Goal: Task Accomplishment & Management: Contribute content

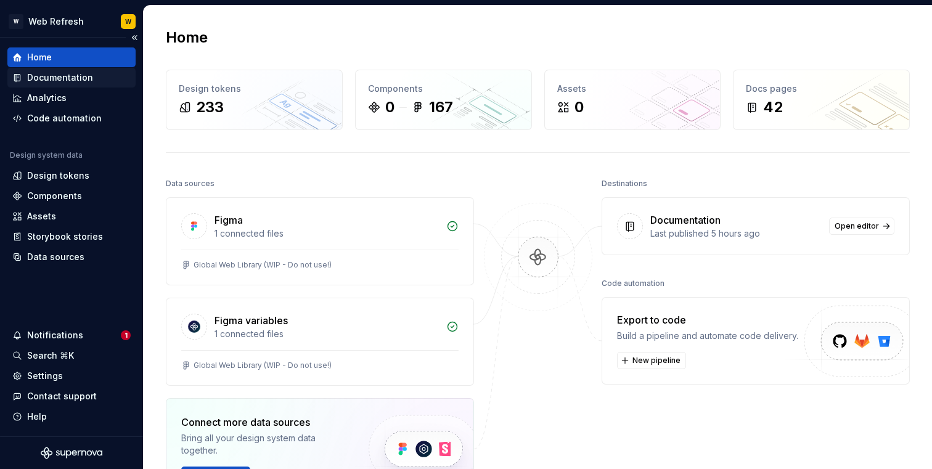
click at [65, 77] on div "Documentation" at bounding box center [60, 78] width 66 height 12
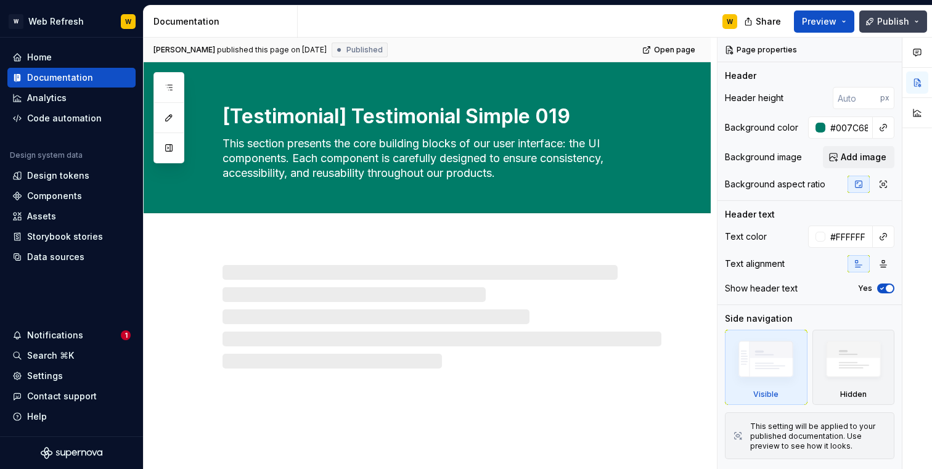
click at [892, 23] on span "Publish" at bounding box center [893, 21] width 32 height 12
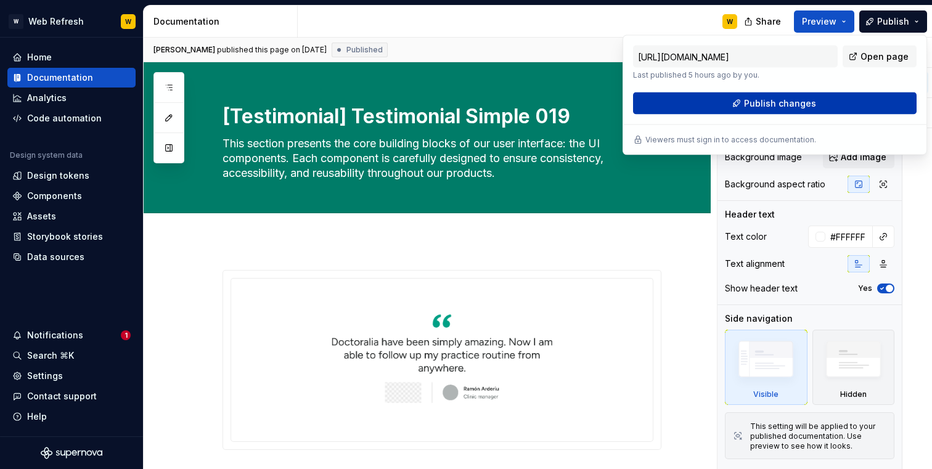
click at [779, 105] on span "Publish changes" at bounding box center [780, 103] width 72 height 12
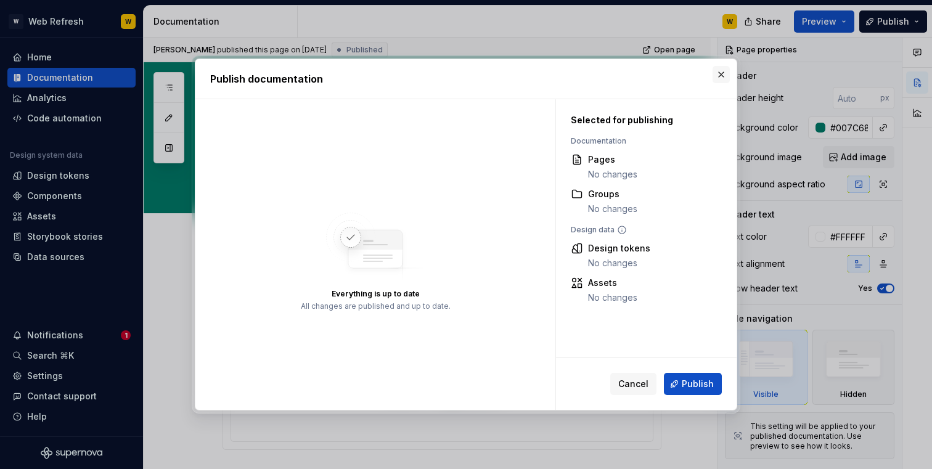
click at [723, 69] on button "button" at bounding box center [721, 74] width 17 height 17
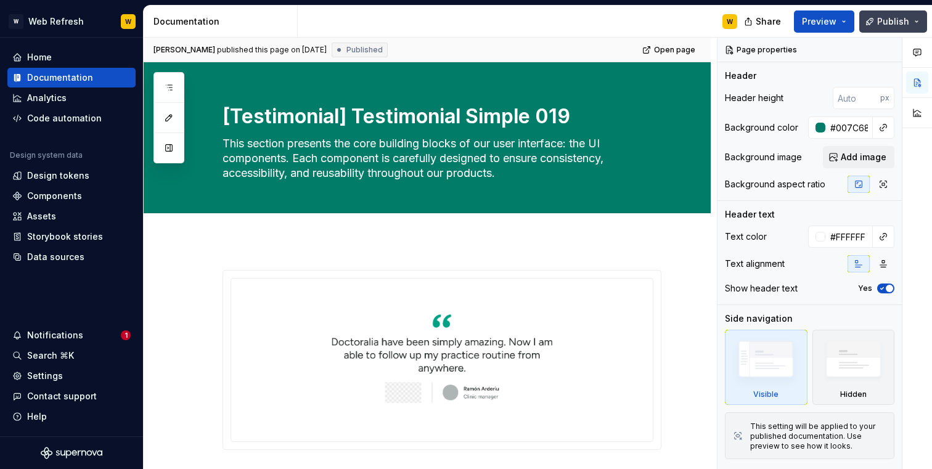
click at [914, 20] on button "Publish" at bounding box center [893, 21] width 68 height 22
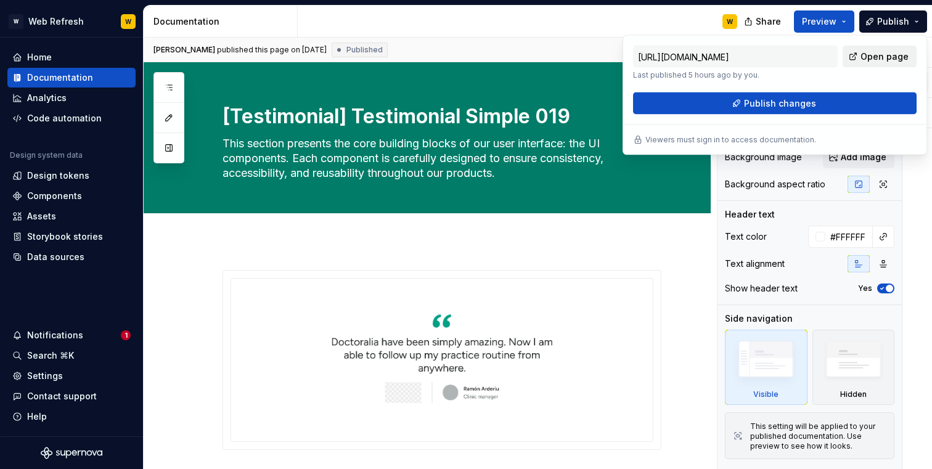
click at [869, 57] on span "Open page" at bounding box center [885, 57] width 48 height 12
type textarea "*"
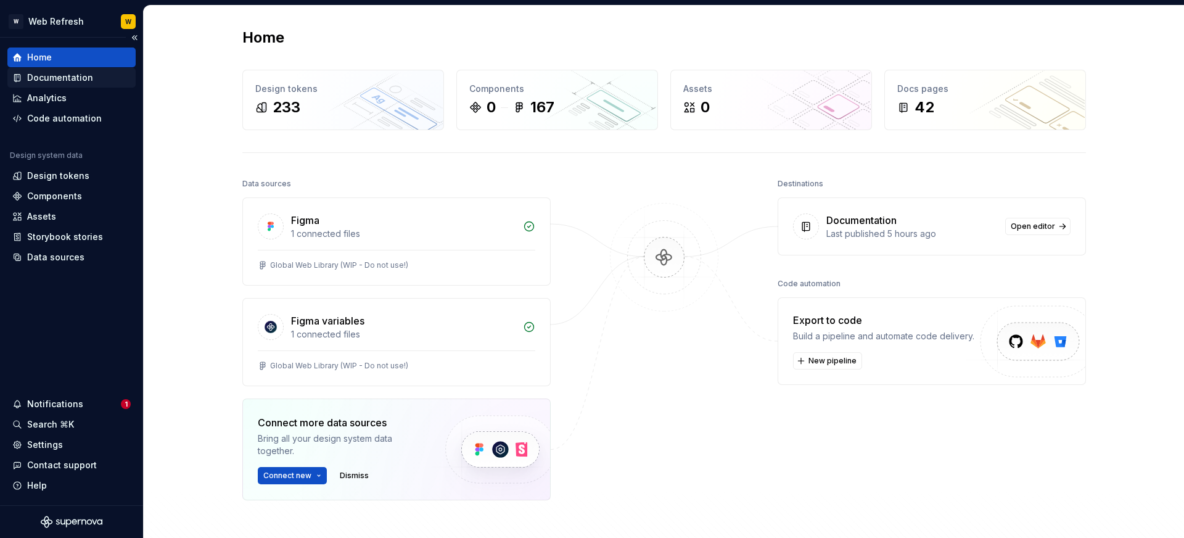
click at [74, 79] on div "Documentation" at bounding box center [60, 78] width 66 height 12
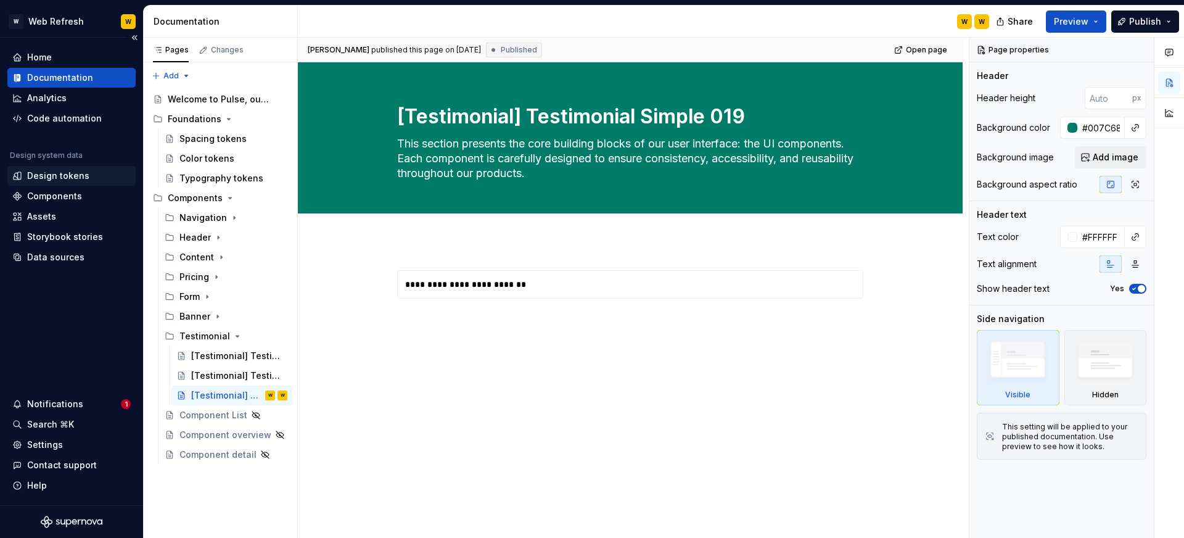
click at [59, 176] on div "Design tokens" at bounding box center [58, 176] width 62 height 12
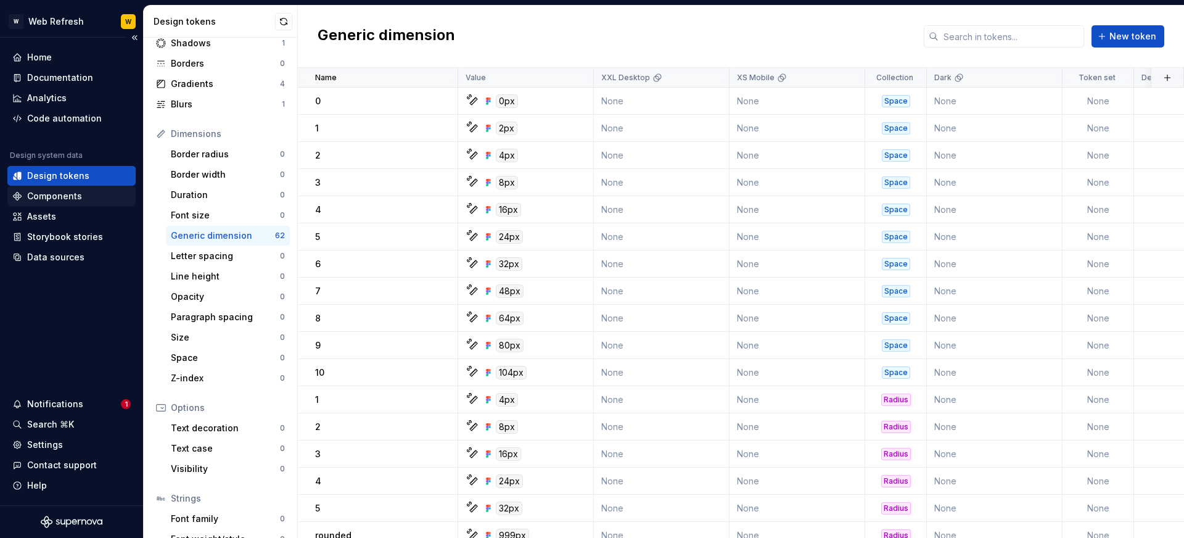
scroll to position [80, 0]
click at [83, 195] on div "Components" at bounding box center [71, 196] width 118 height 12
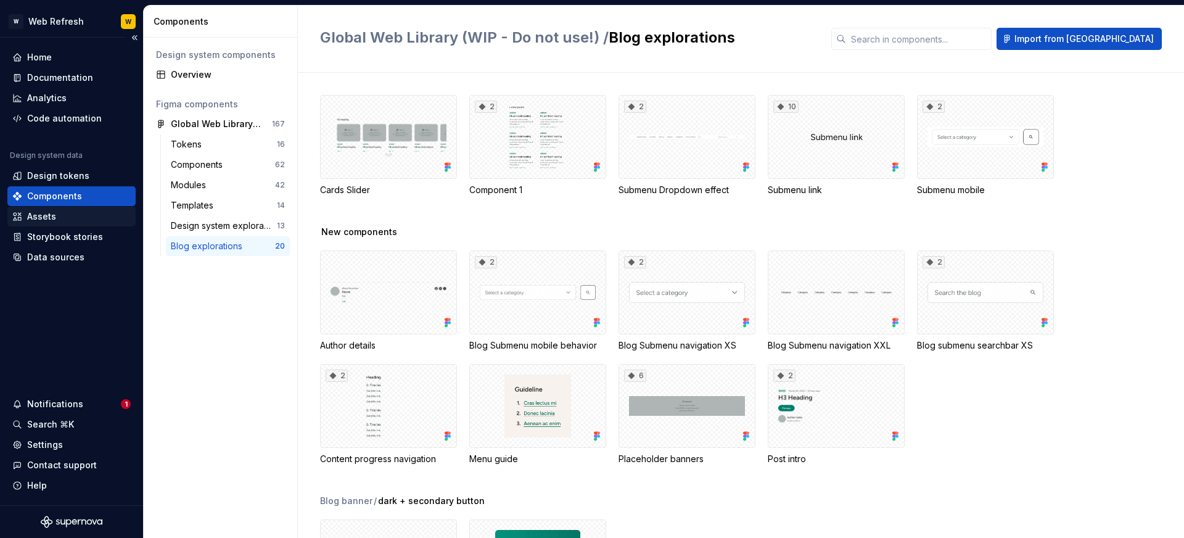
click at [54, 216] on div "Assets" at bounding box center [41, 216] width 29 height 12
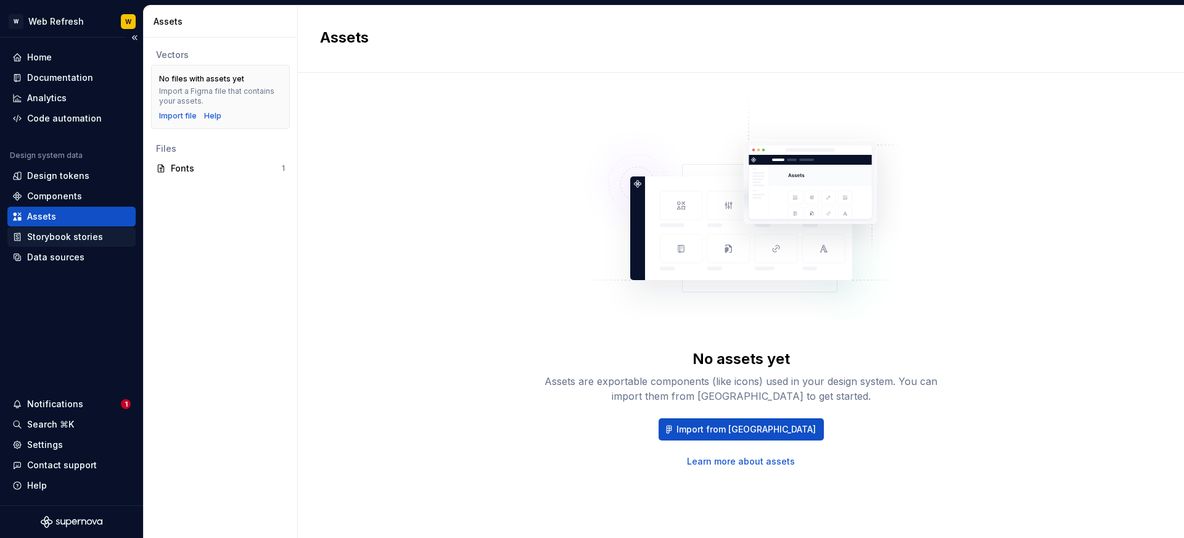
click at [82, 237] on div "Storybook stories" at bounding box center [65, 237] width 76 height 12
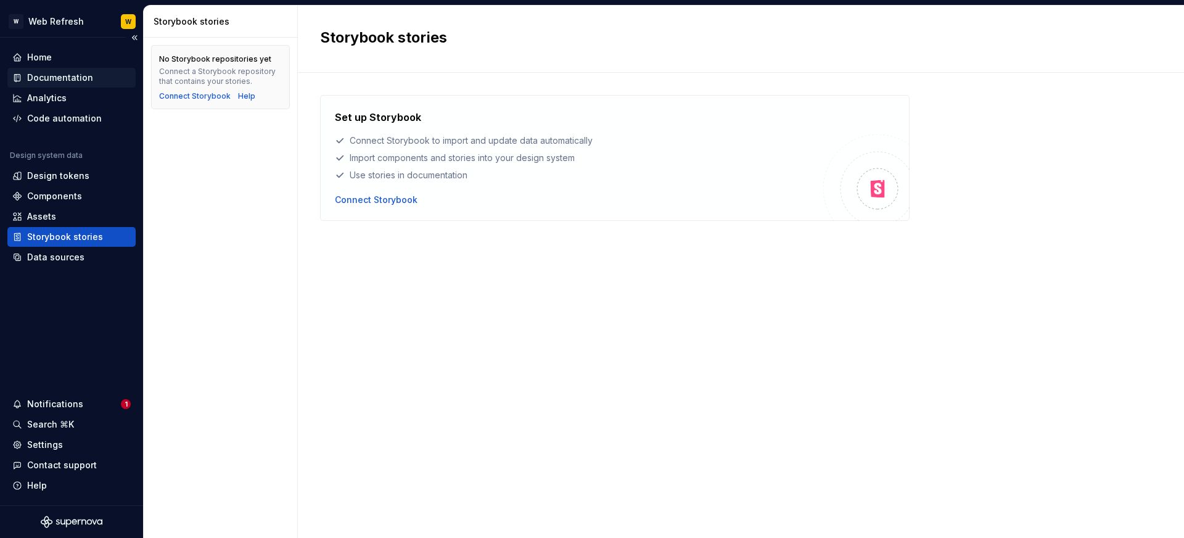
click at [70, 80] on div "Documentation" at bounding box center [60, 78] width 66 height 12
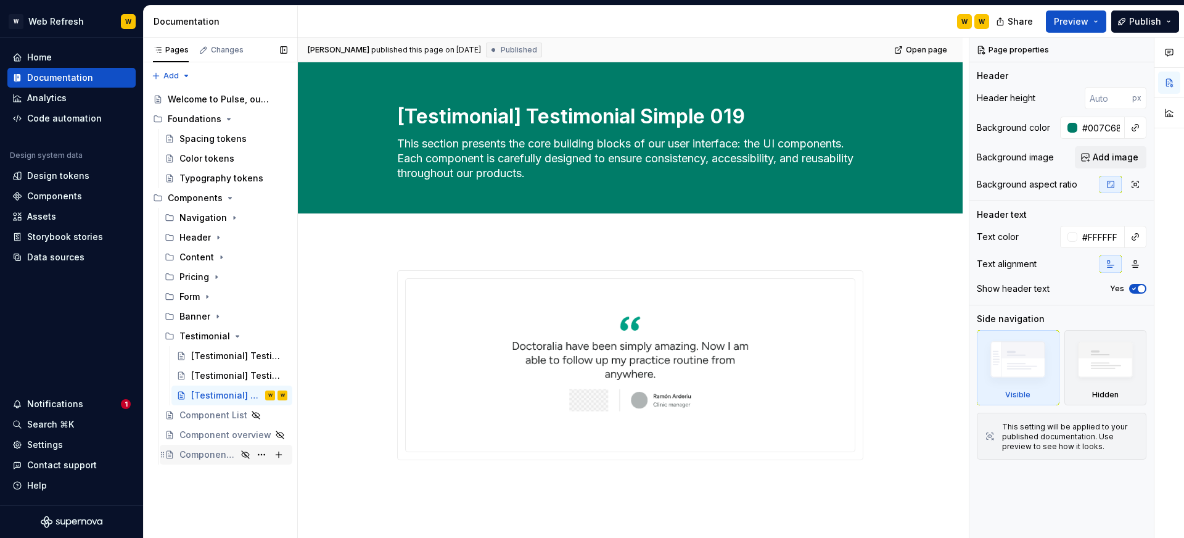
click at [209, 451] on div "Component detail" at bounding box center [207, 454] width 57 height 12
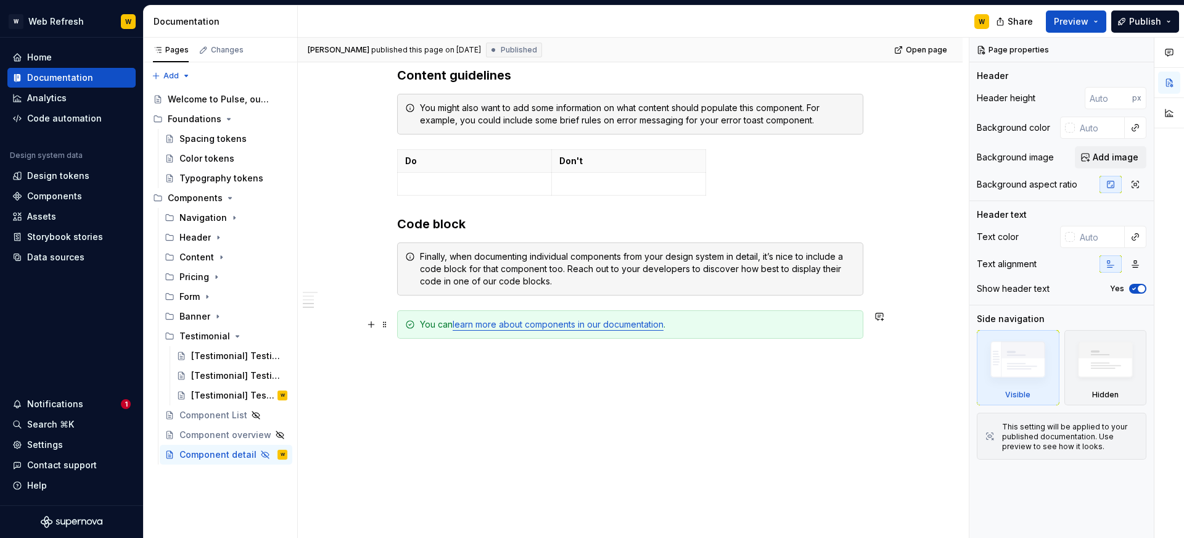
scroll to position [876, 0]
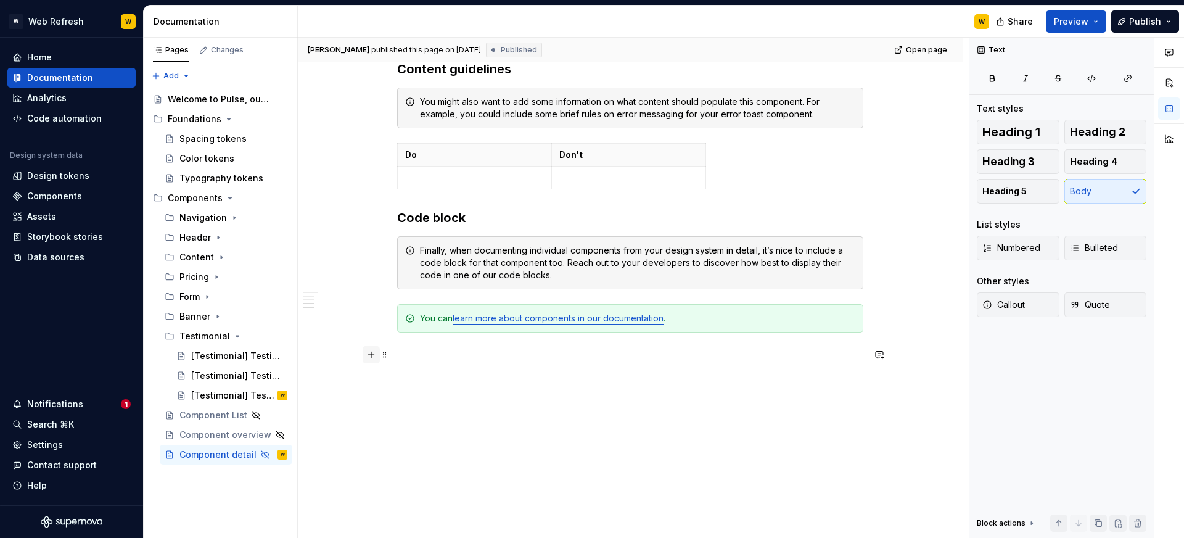
click at [371, 353] on button "button" at bounding box center [370, 354] width 17 height 17
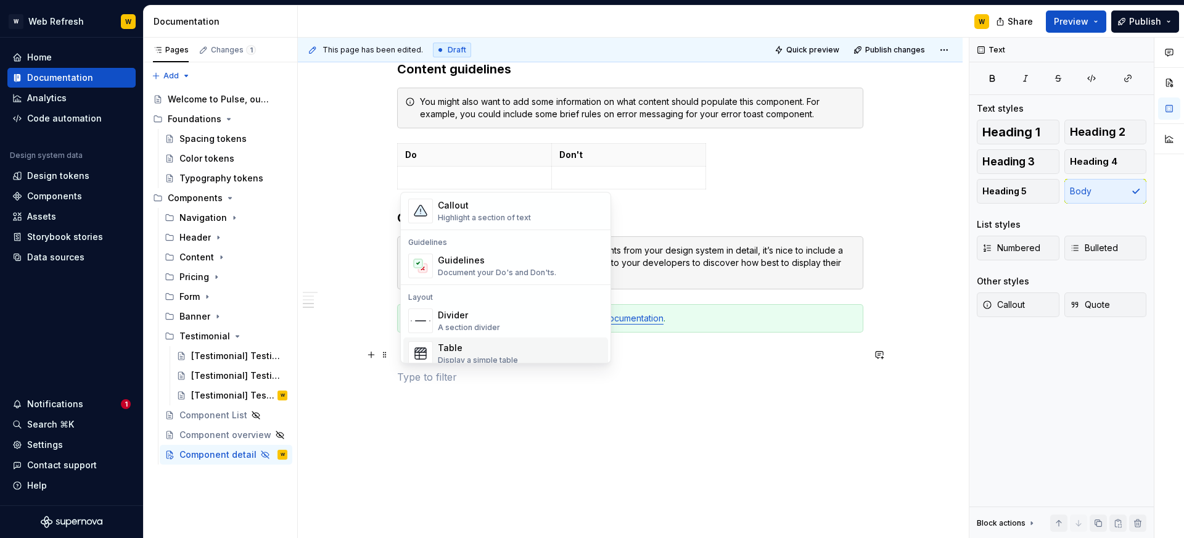
scroll to position [329, 0]
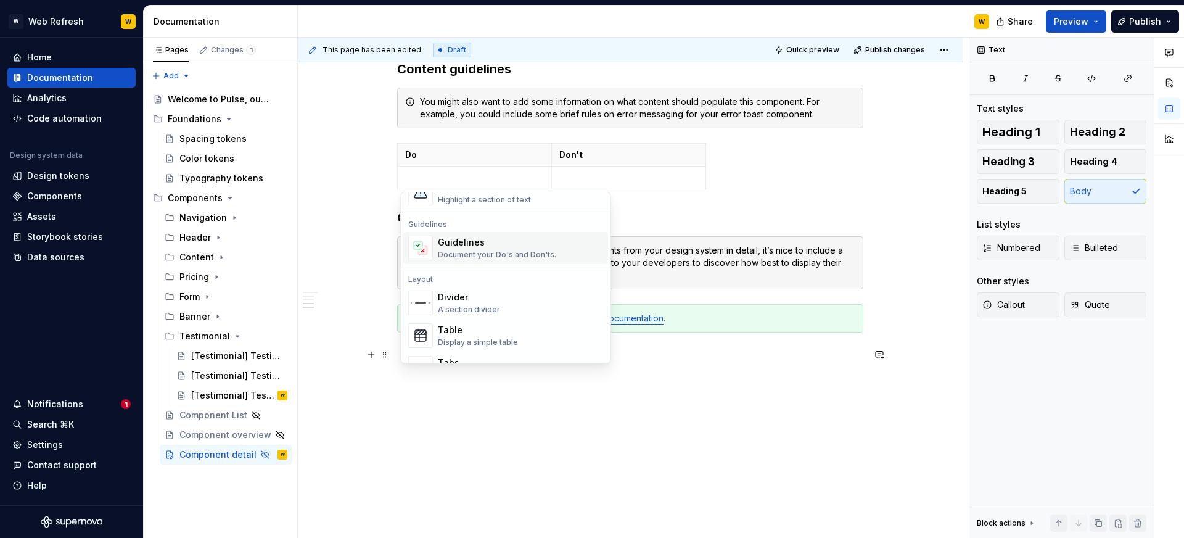
click at [451, 257] on div "Document your Do's and Don'ts." at bounding box center [497, 255] width 118 height 10
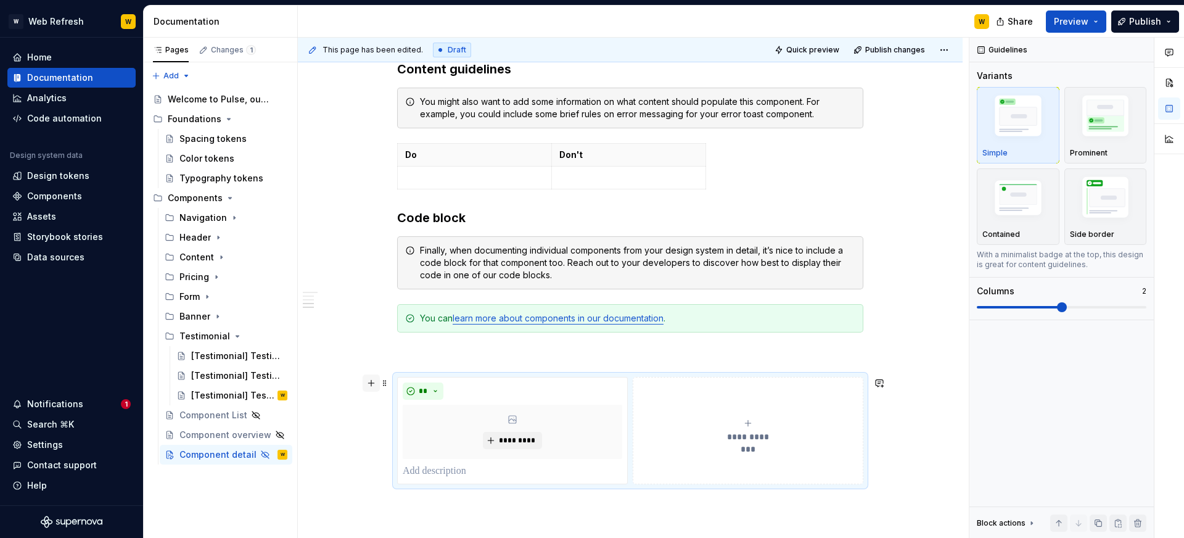
click at [374, 383] on button "button" at bounding box center [370, 382] width 17 height 17
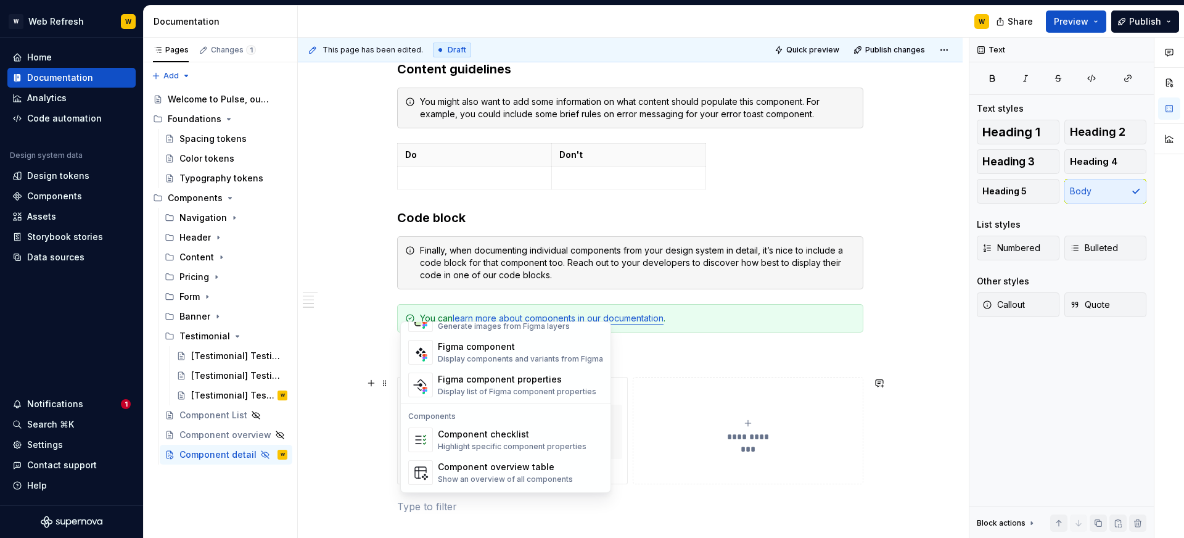
scroll to position [1227, 0]
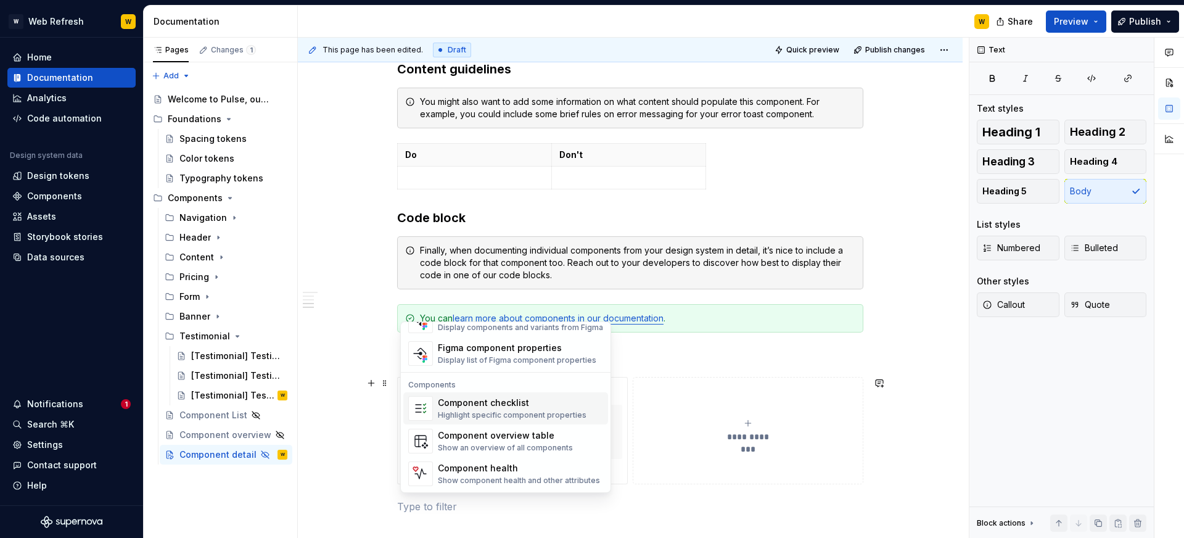
click at [481, 407] on div "Component checklist" at bounding box center [512, 402] width 149 height 12
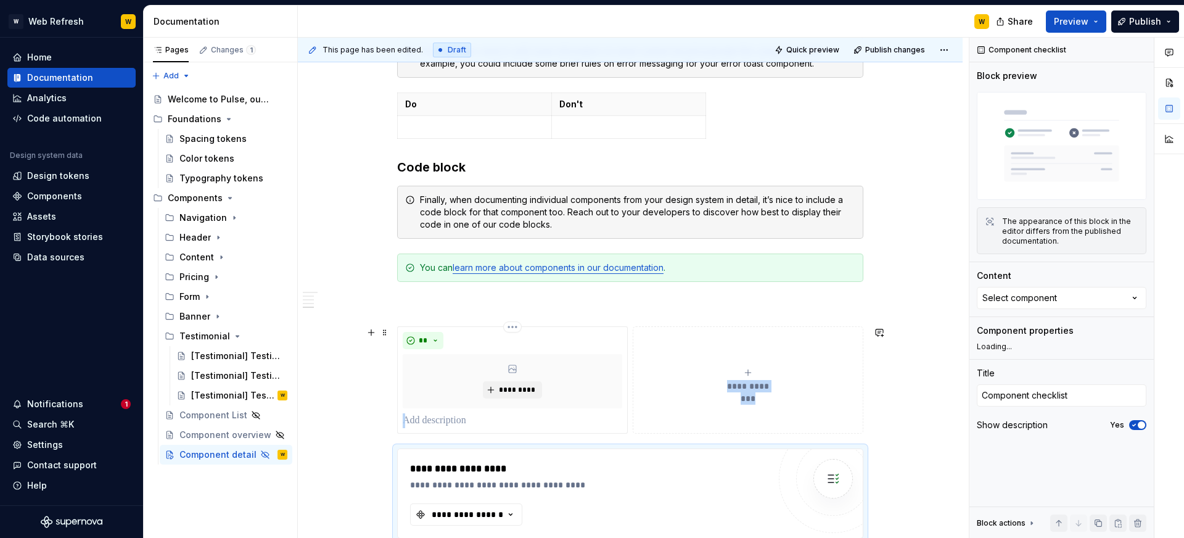
type textarea "*"
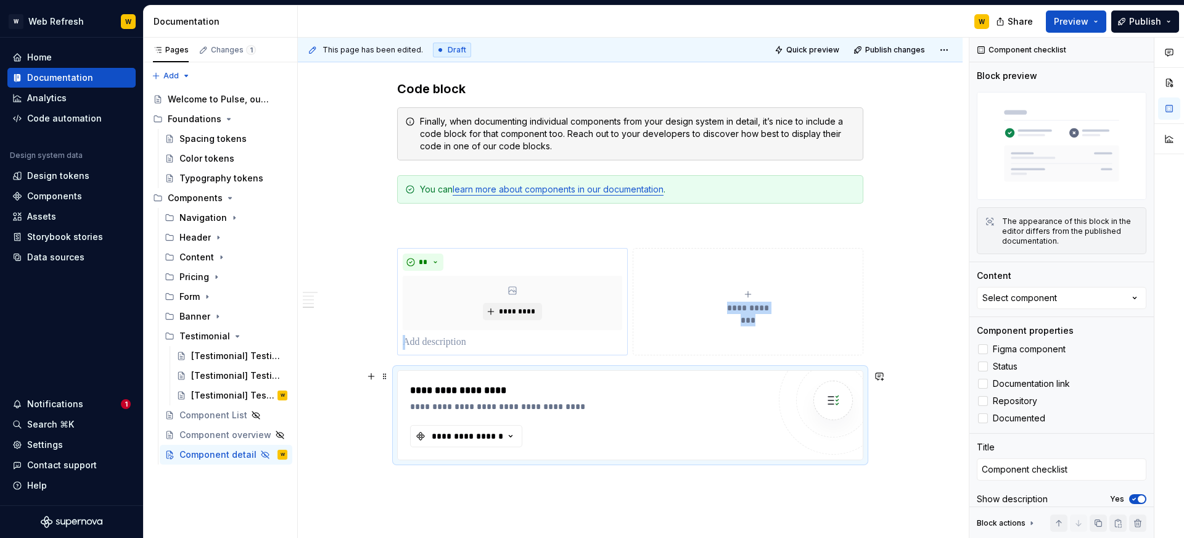
scroll to position [1029, 0]
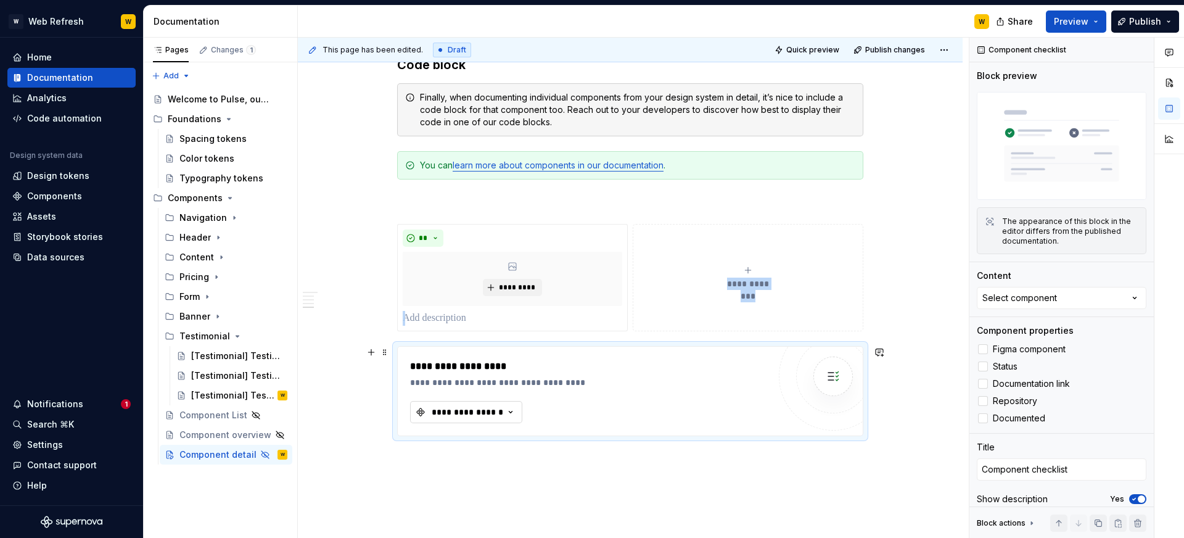
click at [494, 411] on div "**********" at bounding box center [467, 412] width 74 height 12
type input "0"
click at [665, 385] on div "**********" at bounding box center [589, 382] width 359 height 12
click at [478, 409] on div "**********" at bounding box center [467, 412] width 74 height 12
click at [54, 193] on div "Components" at bounding box center [54, 196] width 55 height 12
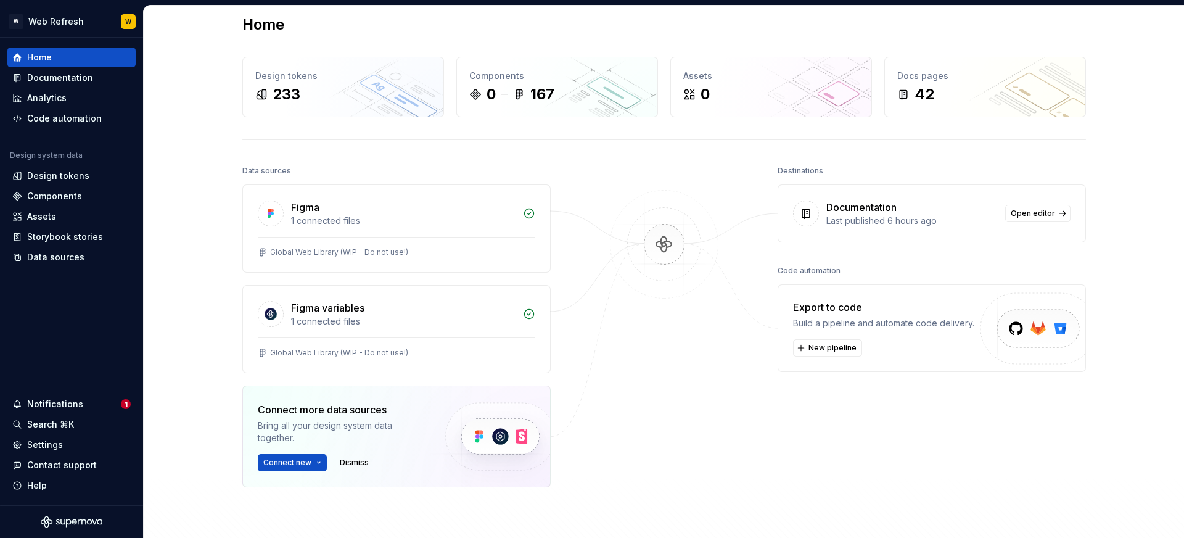
scroll to position [18, 0]
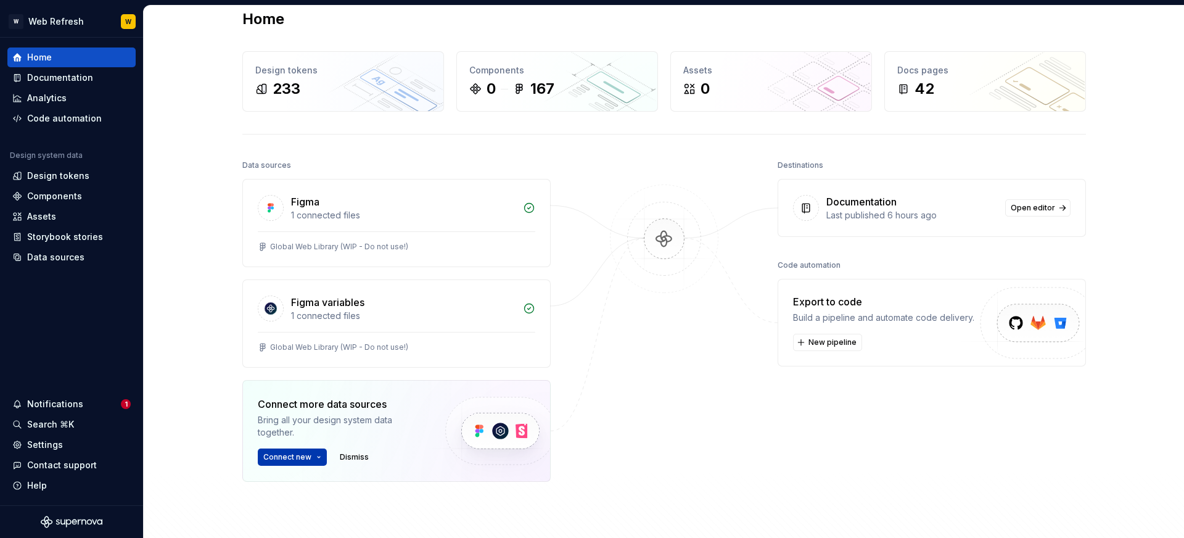
click at [282, 456] on span "Connect new" at bounding box center [287, 457] width 48 height 10
click at [621, 391] on div at bounding box center [663, 350] width 123 height 387
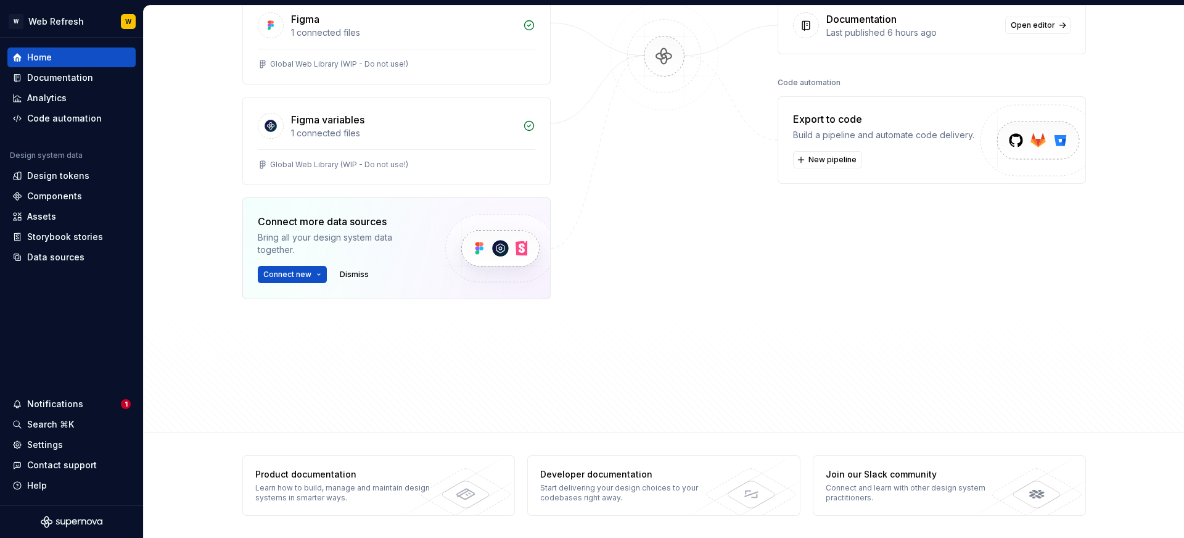
scroll to position [0, 0]
